Goal: Check status: Check status

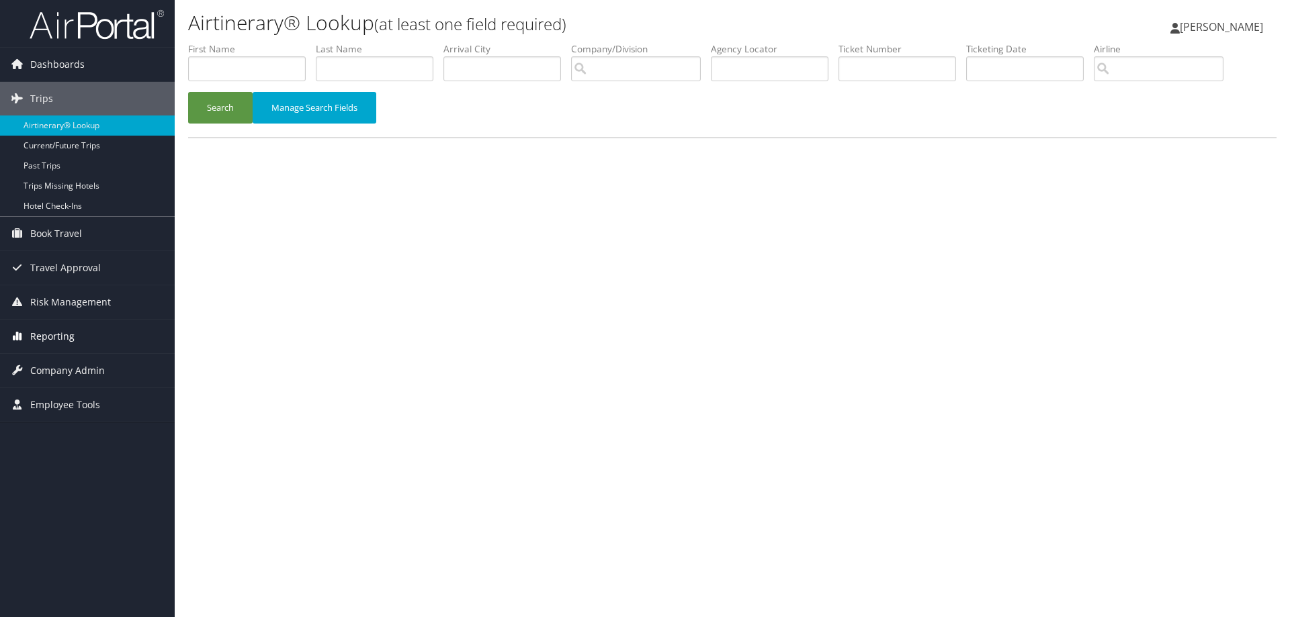
click at [48, 331] on span "Reporting" at bounding box center [52, 337] width 44 height 34
click at [67, 365] on link "Unused Tickets" at bounding box center [87, 363] width 175 height 20
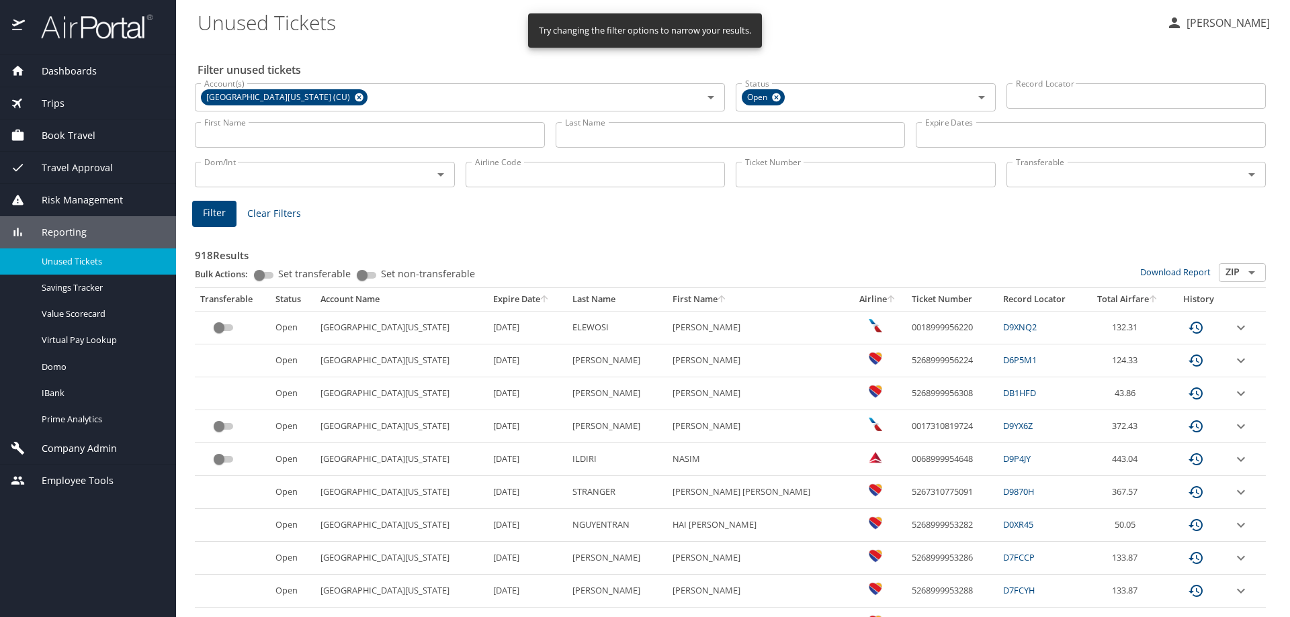
click at [690, 128] on input "Last Name" at bounding box center [731, 135] width 350 height 26
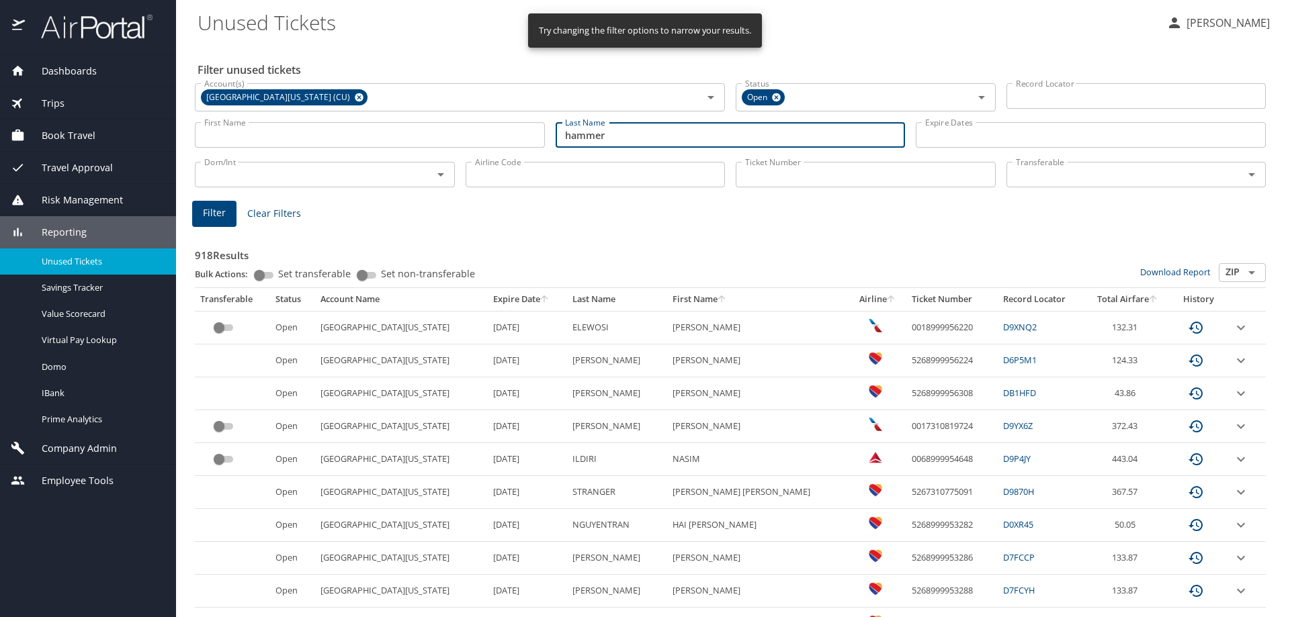
type input "hammer"
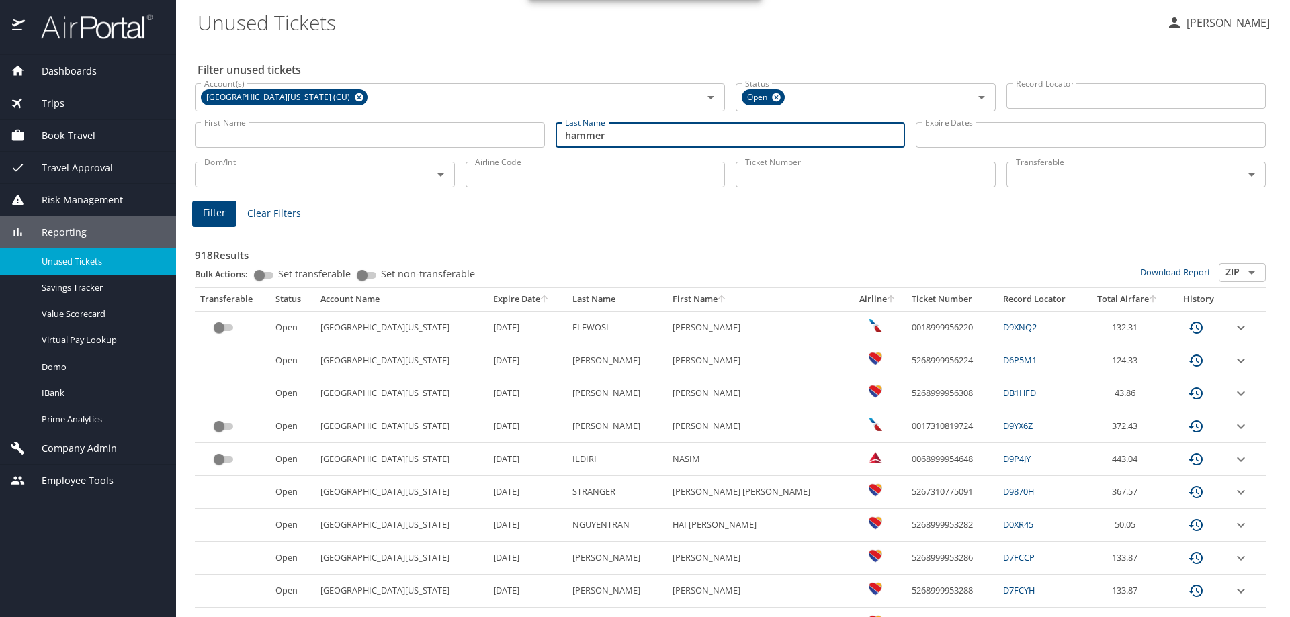
click at [208, 211] on span "Filter" at bounding box center [214, 213] width 23 height 17
